Goal: Information Seeking & Learning: Find specific fact

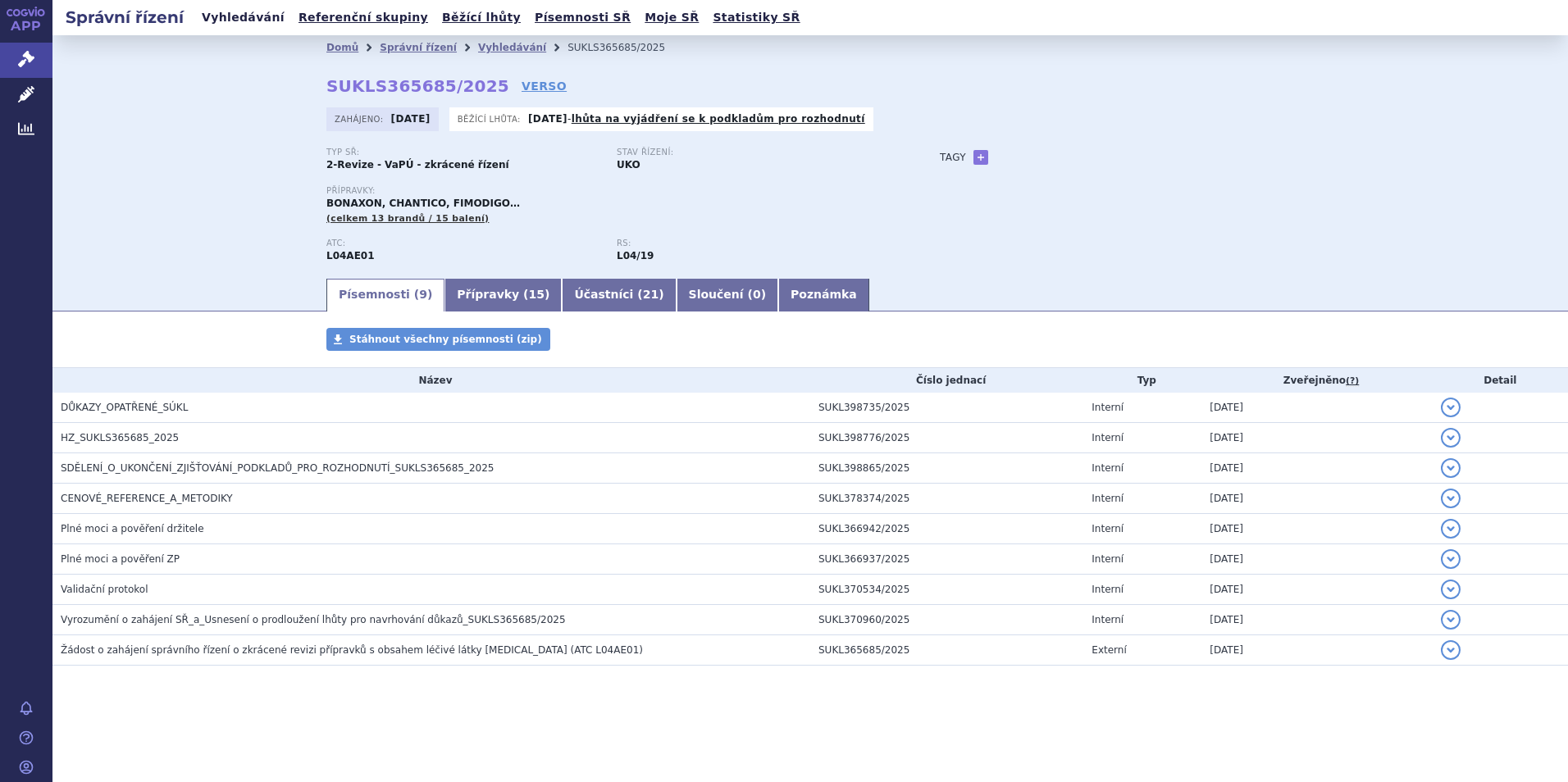
click at [212, 8] on link "Vyhledávání" at bounding box center [243, 18] width 93 height 22
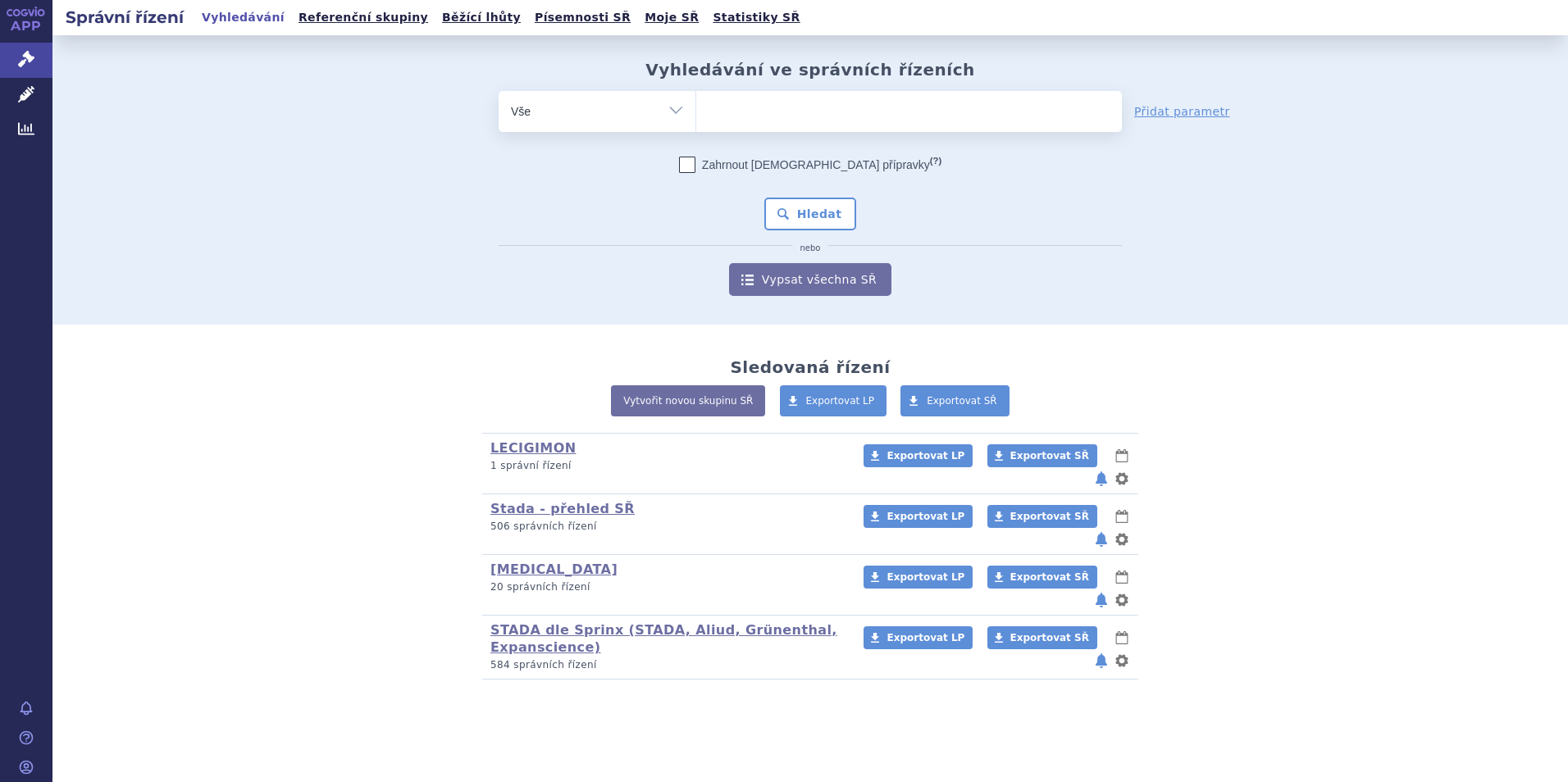
click at [735, 118] on ul at bounding box center [909, 108] width 425 height 34
click at [696, 118] on select at bounding box center [695, 110] width 1 height 41
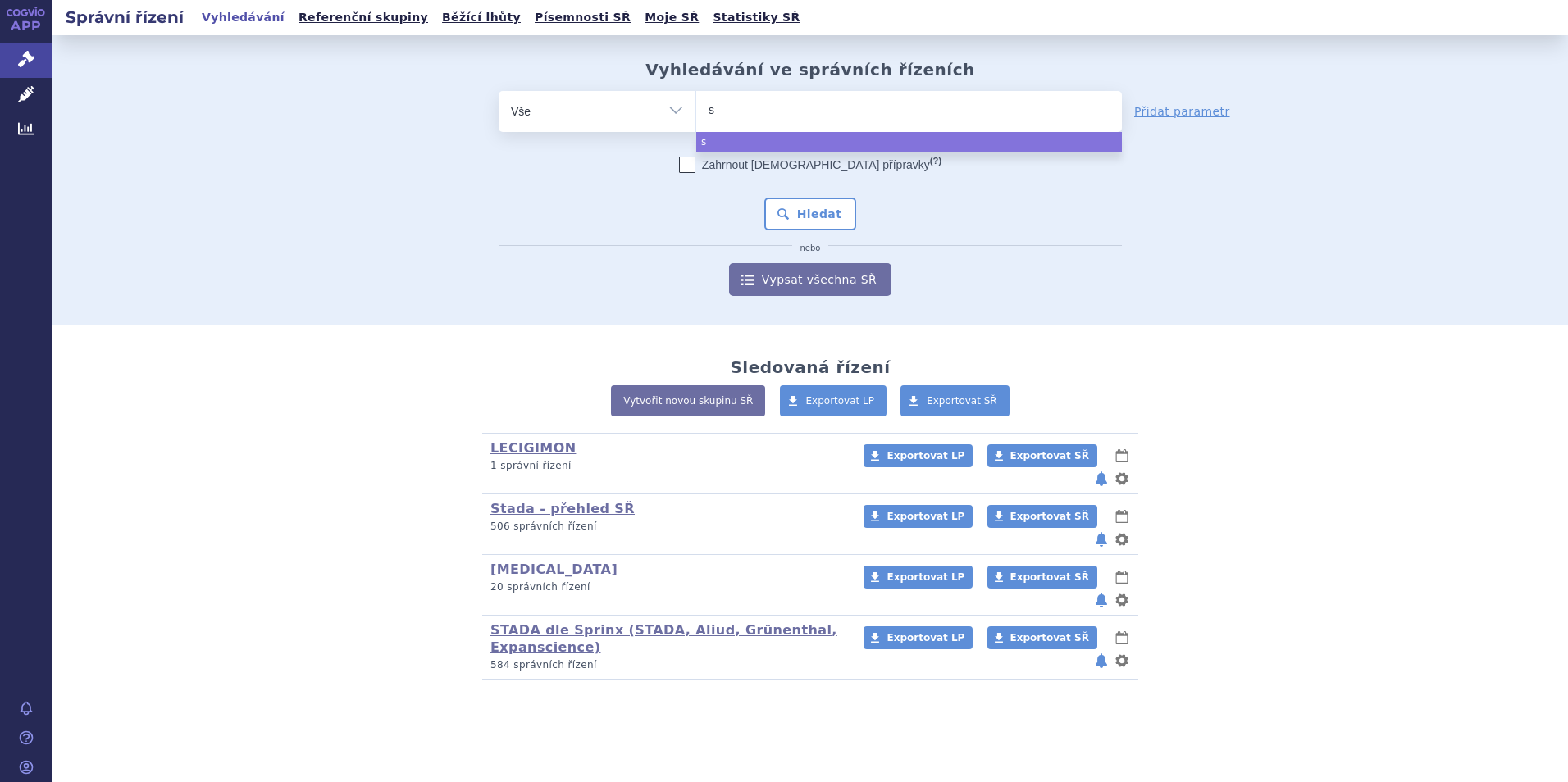
type input "si"
type input "sit"
type input "sita"
type input "sitag"
type input "sitagl"
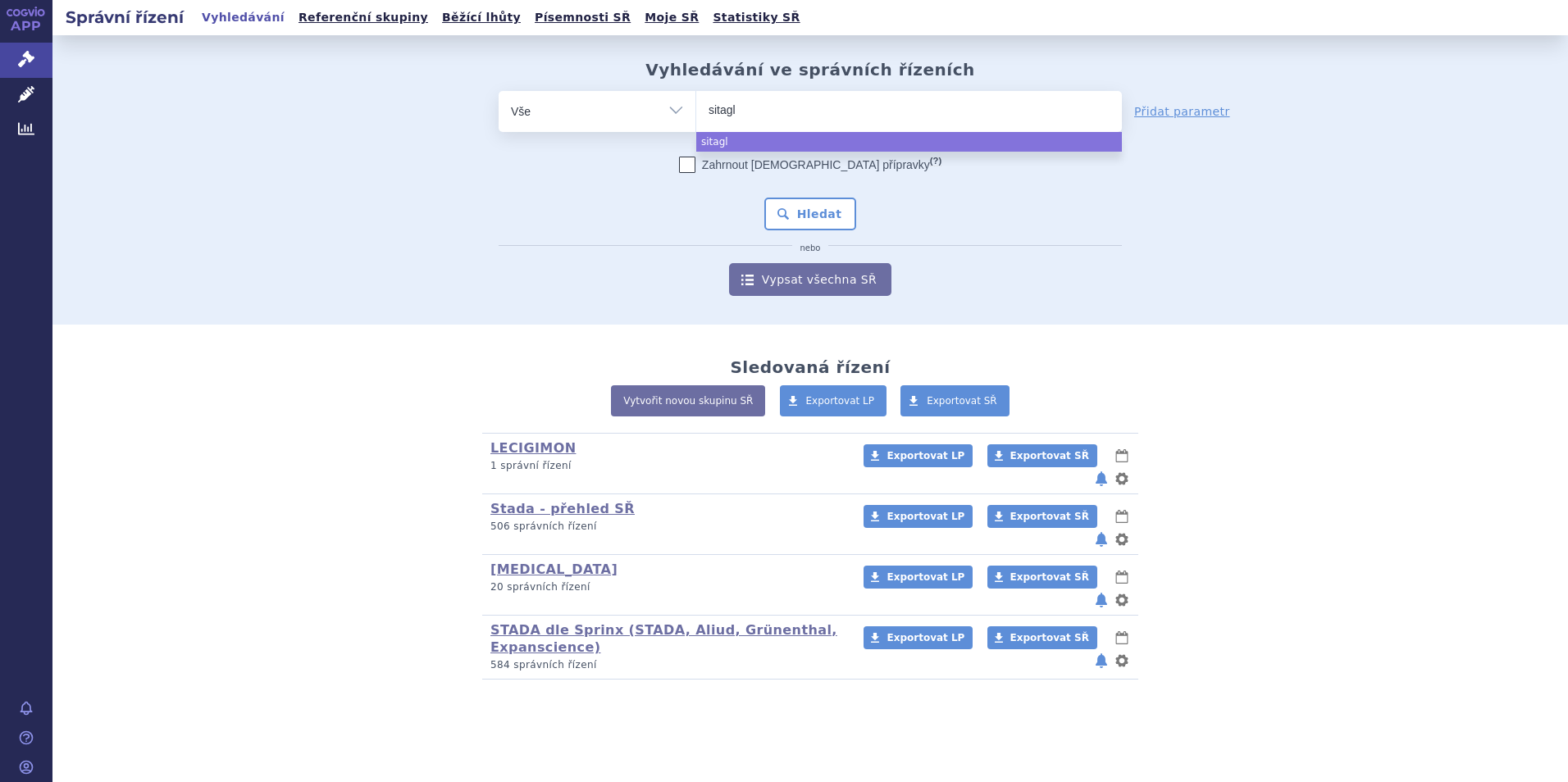
type input "sitaglu"
type input "sitagl"
type input "sitagli"
type input "sitaglip"
type input "sitaglipt"
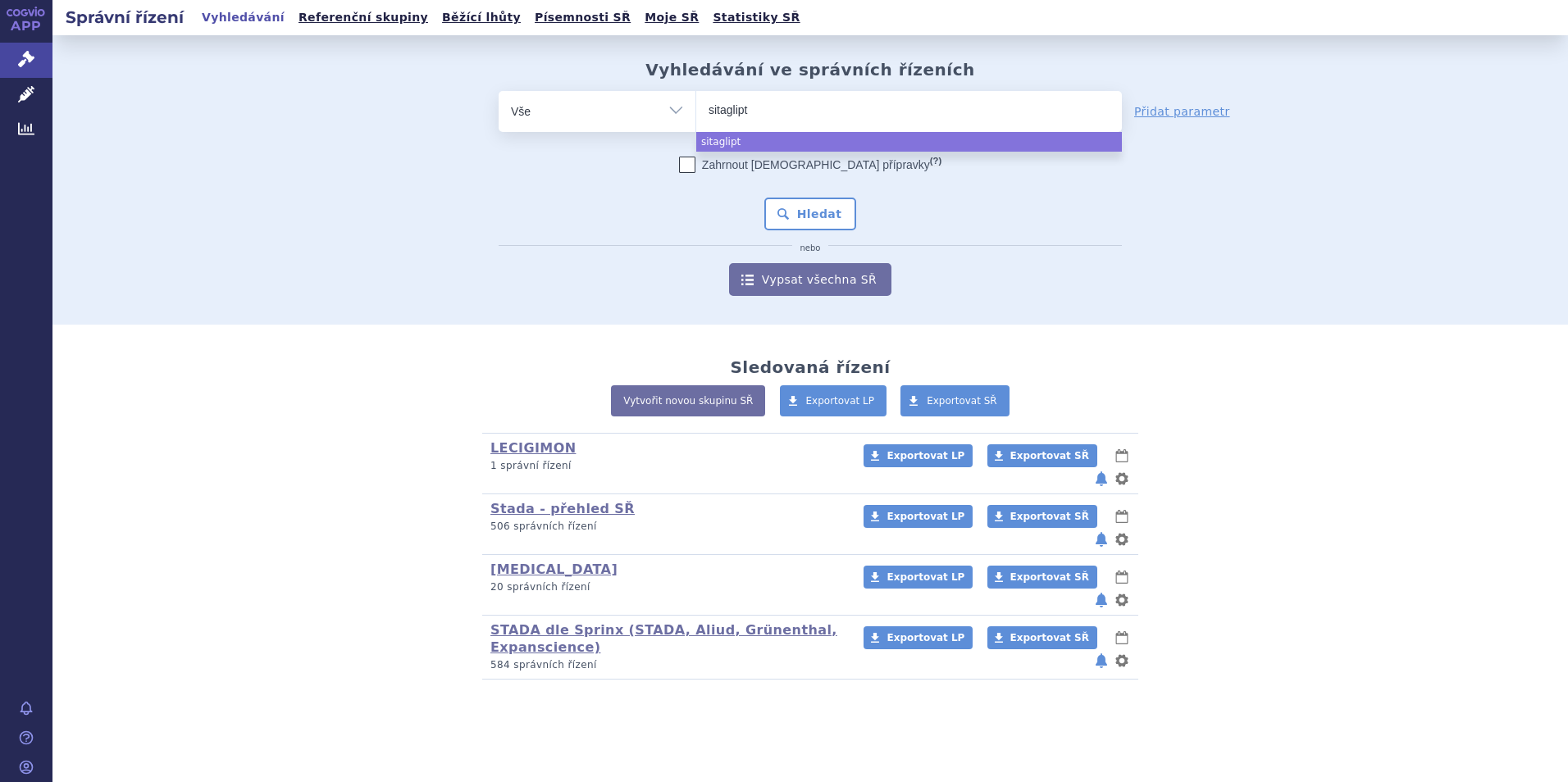
type input "sitaglipti"
type input "sitagliptin"
select select "sitagliptin"
click at [795, 220] on button "Hledat" at bounding box center [811, 213] width 93 height 33
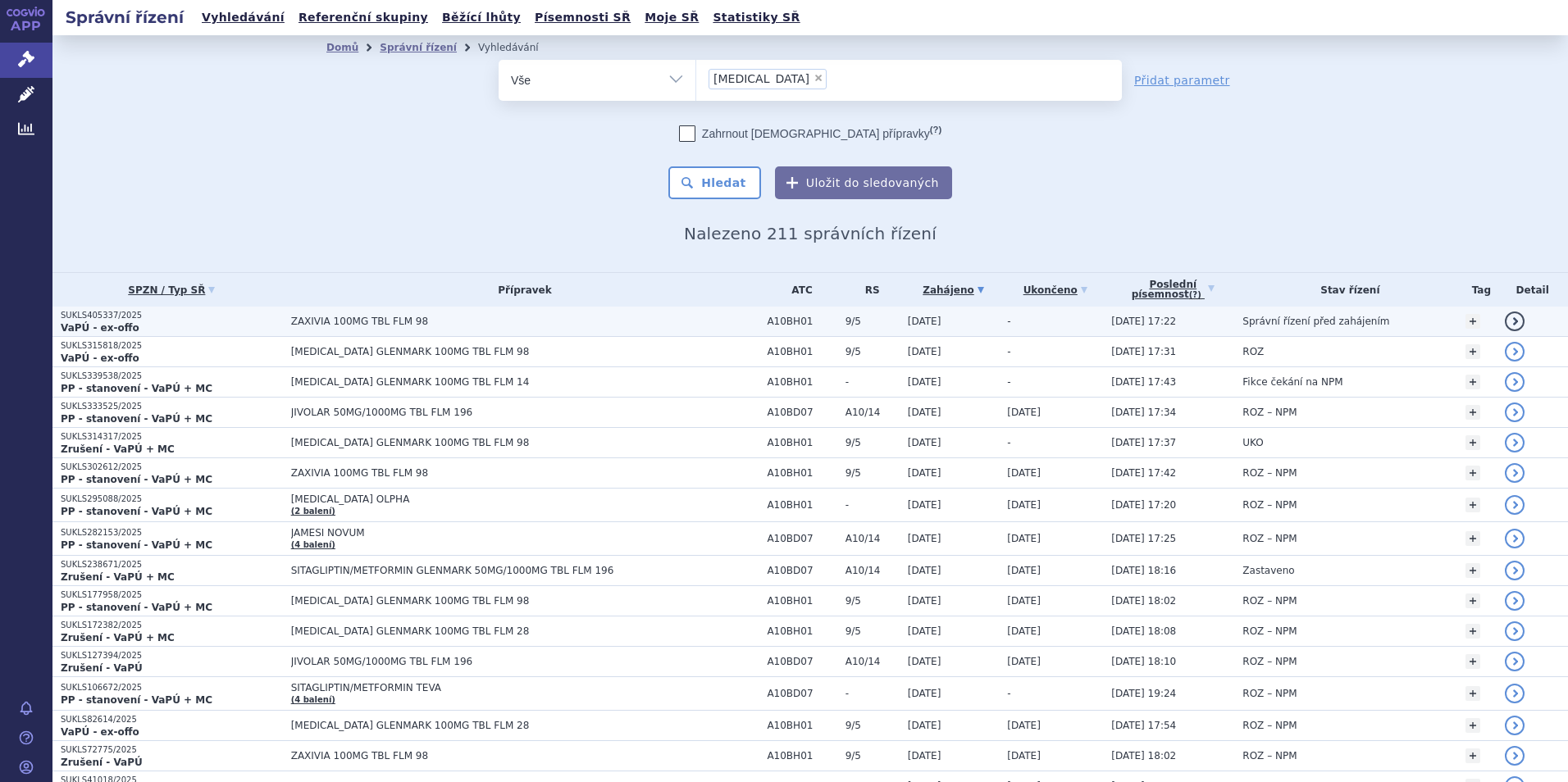
click at [120, 325] on strong "VaPÚ - ex-offo" at bounding box center [100, 328] width 79 height 12
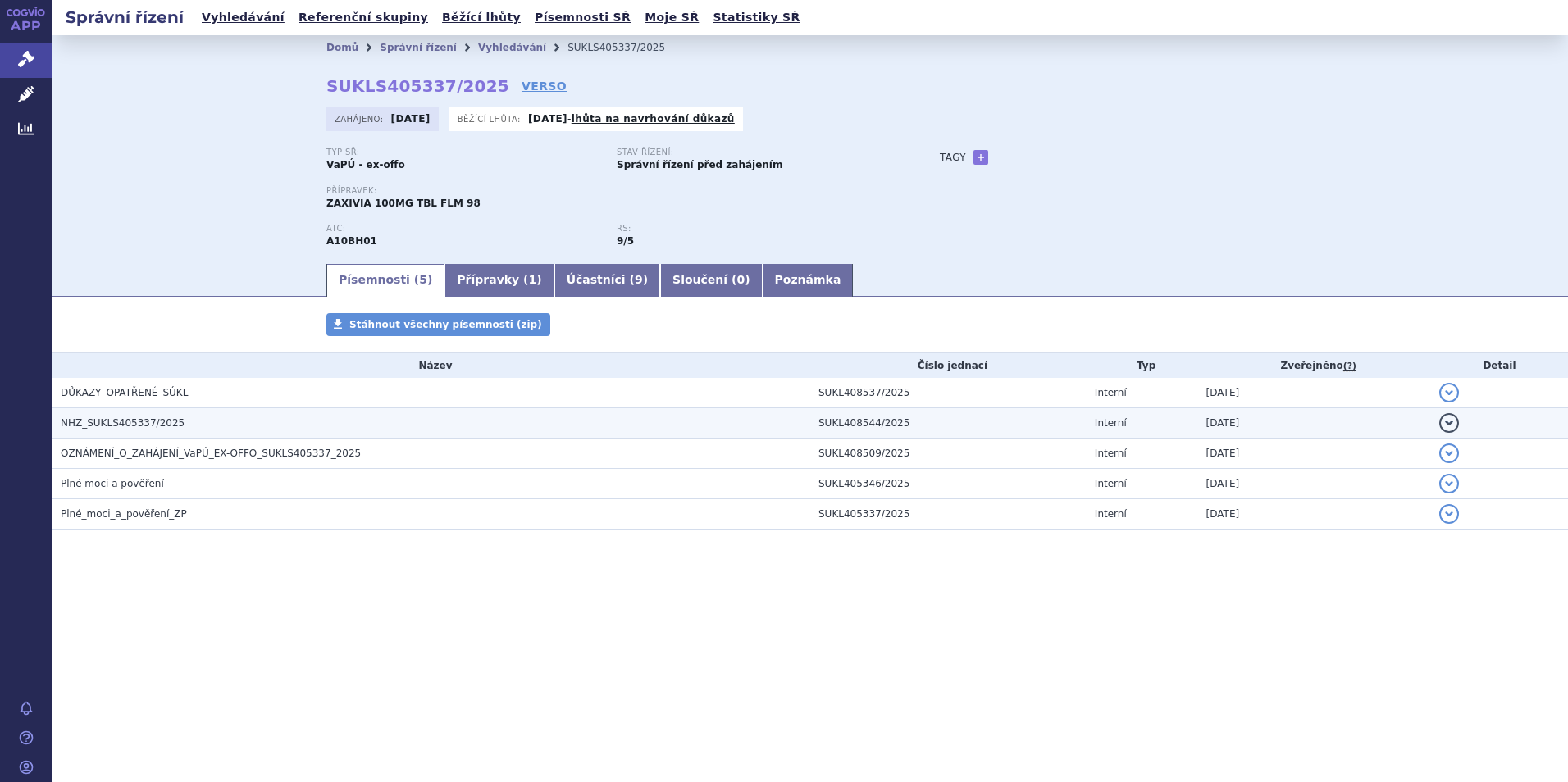
click at [129, 426] on span "NHZ_SUKLS405337/2025" at bounding box center [123, 423] width 124 height 12
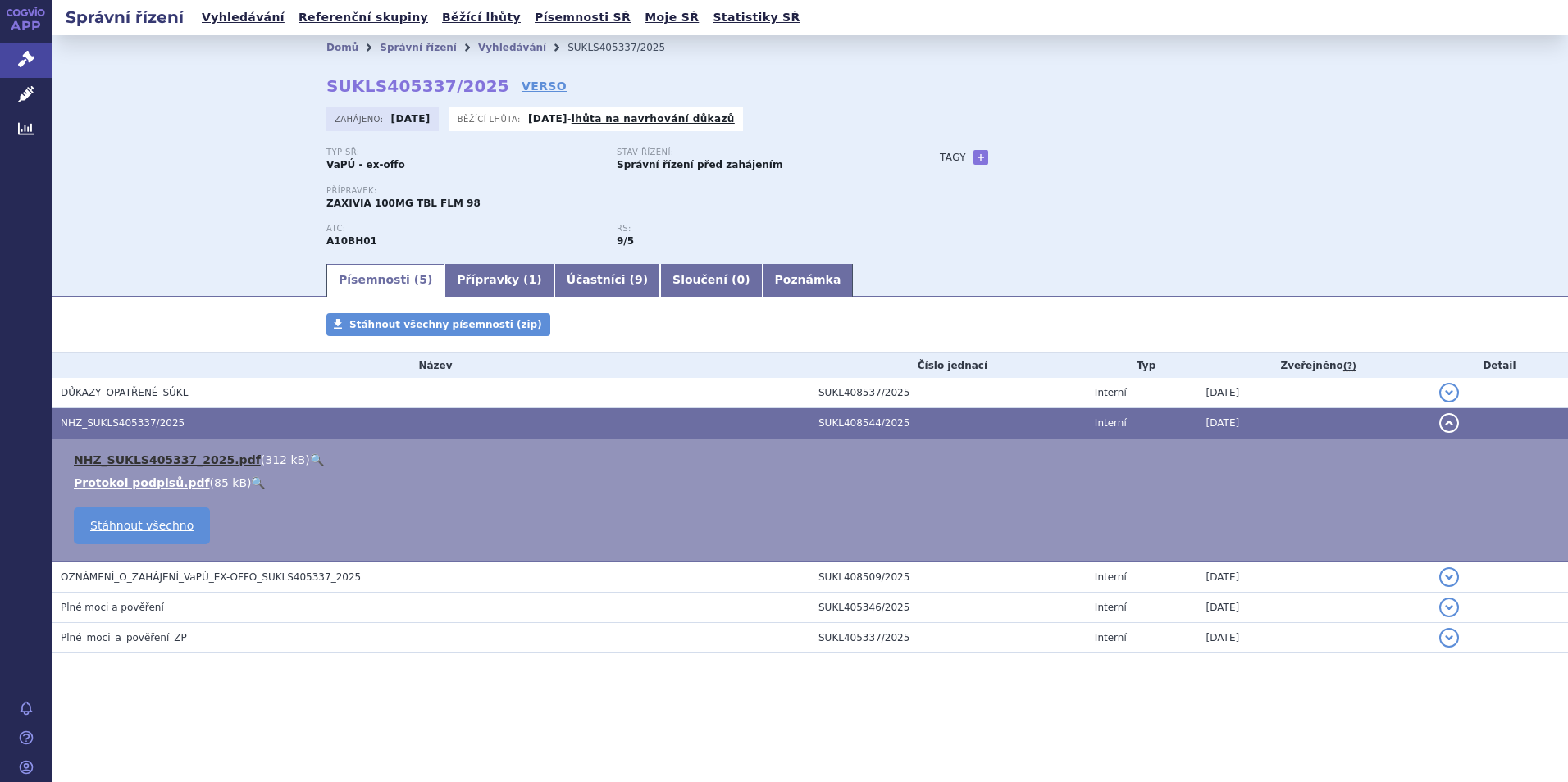
click at [157, 459] on link "NHZ_SUKLS405337_2025.pdf" at bounding box center [167, 460] width 187 height 13
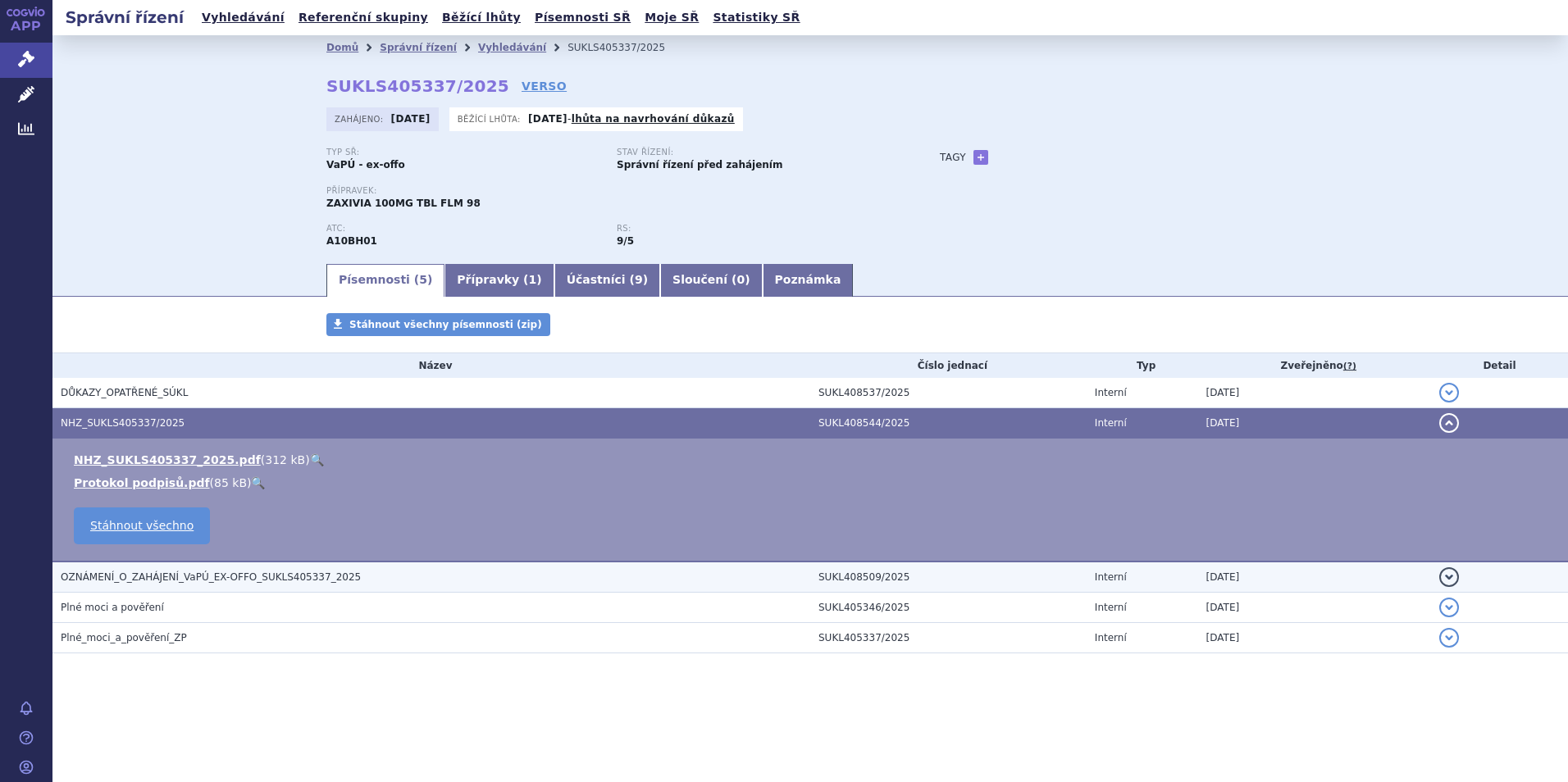
click at [186, 576] on span "OZNÁMENÍ_O_ZAHÁJENÍ_VaPÚ_EX-OFFO_SUKLS405337_2025" at bounding box center [211, 577] width 300 height 12
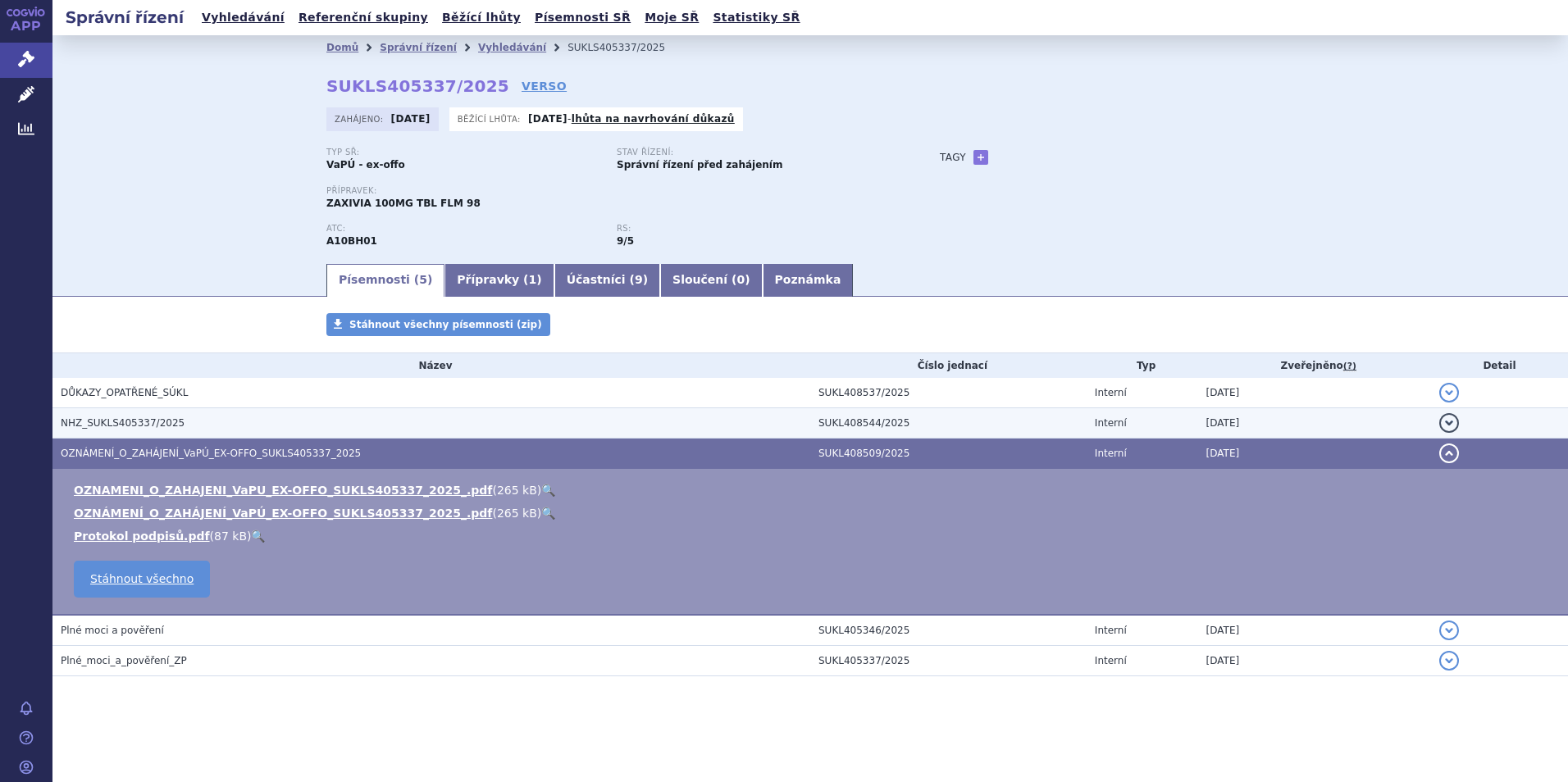
click at [109, 419] on span "NHZ_SUKLS405337/2025" at bounding box center [123, 423] width 124 height 12
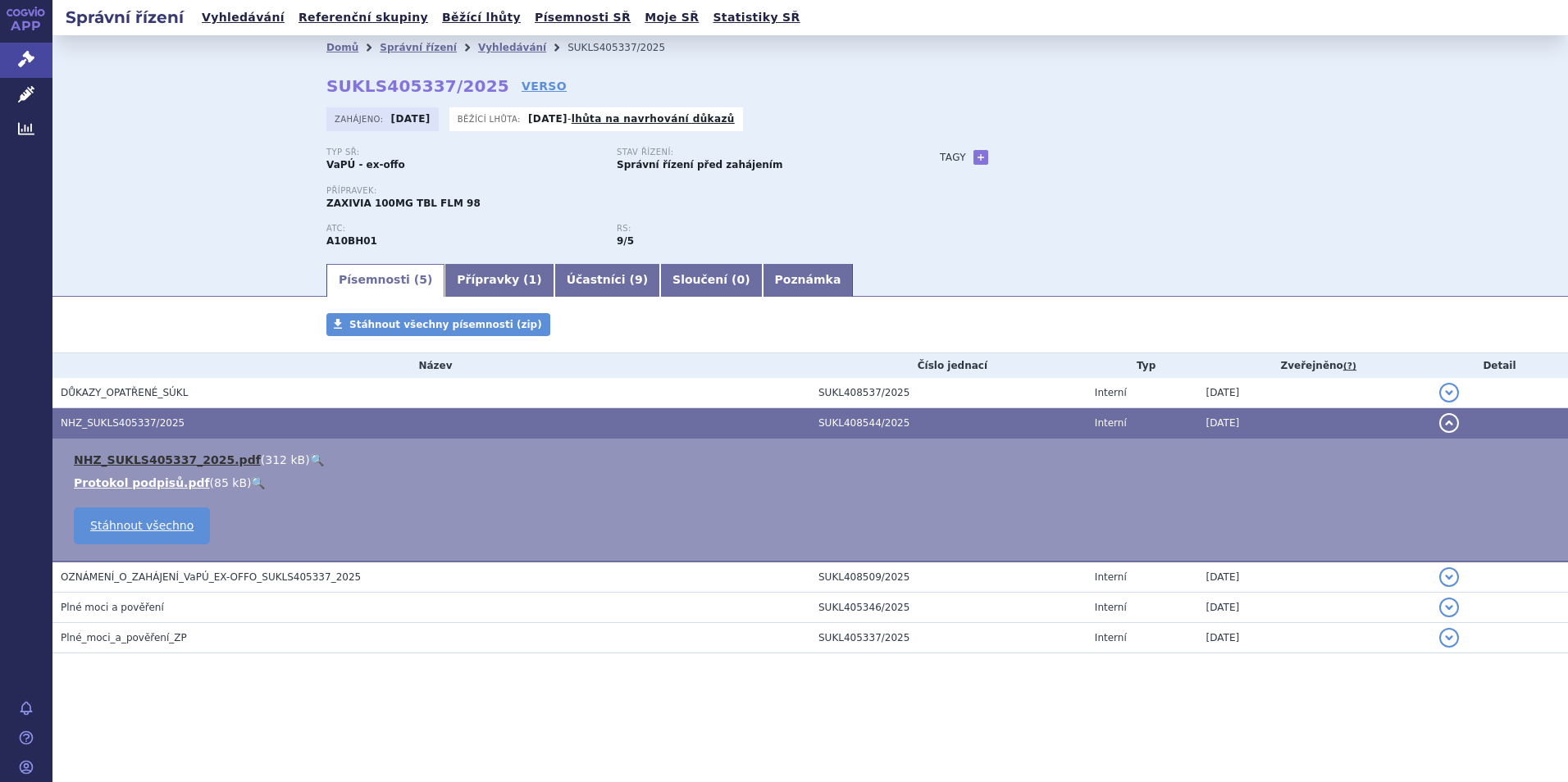
click at [161, 454] on link "NHZ_SUKLS405337_2025.pdf" at bounding box center [167, 460] width 187 height 13
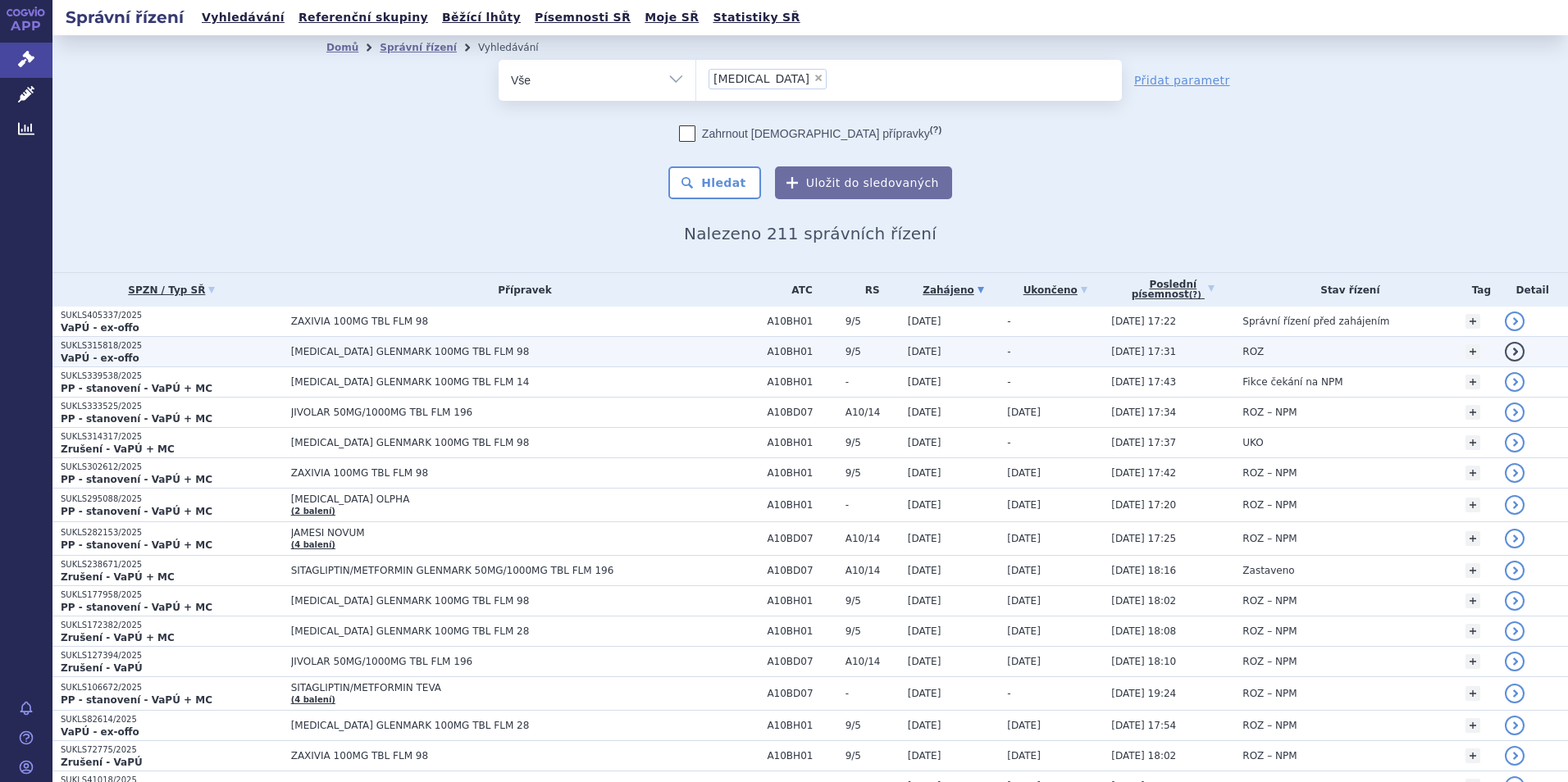
click at [318, 350] on span "[MEDICAL_DATA] GLENMARK 100MG TBL FLM 98" at bounding box center [496, 352] width 410 height 12
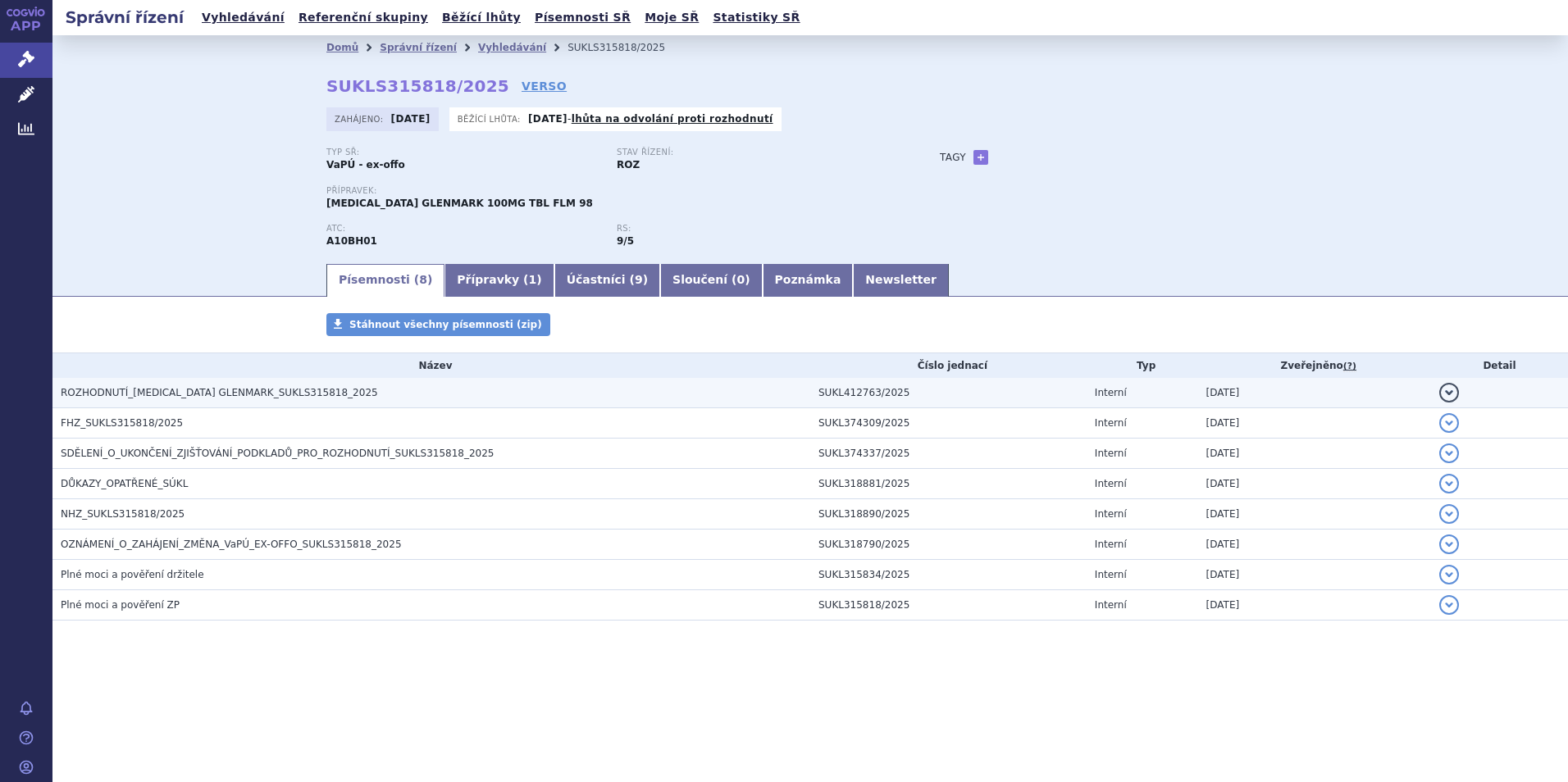
click at [209, 391] on span "ROZHODNUTÍ_[MEDICAL_DATA] GLENMARK_SUKLS315818_2025" at bounding box center [220, 393] width 318 height 12
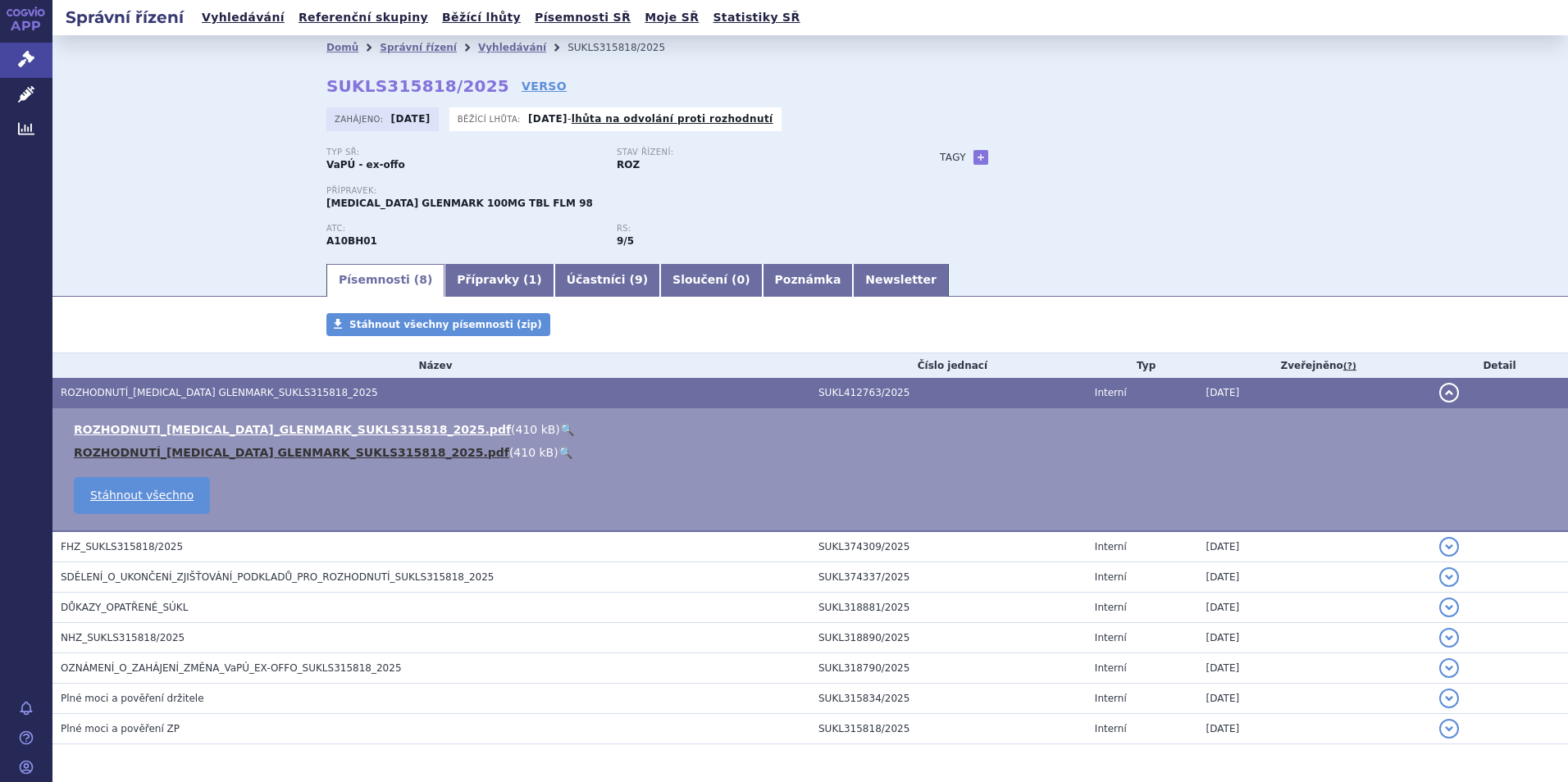
click at [295, 452] on link "ROZHODNUTÍ_[MEDICAL_DATA] GLENMARK_SUKLS315818_2025.pdf" at bounding box center [291, 453] width 435 height 13
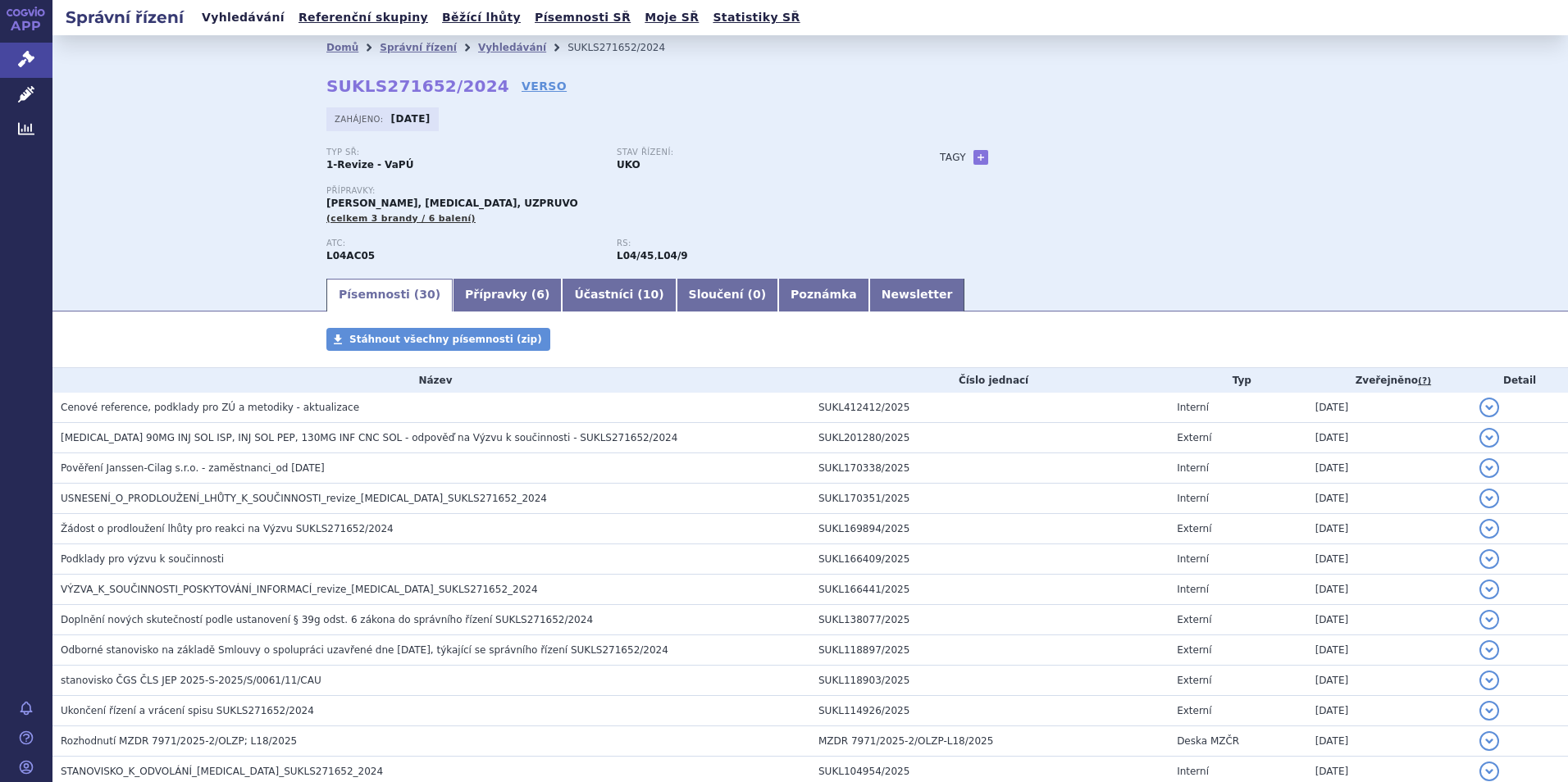
click at [241, 22] on link "Vyhledávání" at bounding box center [243, 18] width 93 height 22
